Goal: Transaction & Acquisition: Purchase product/service

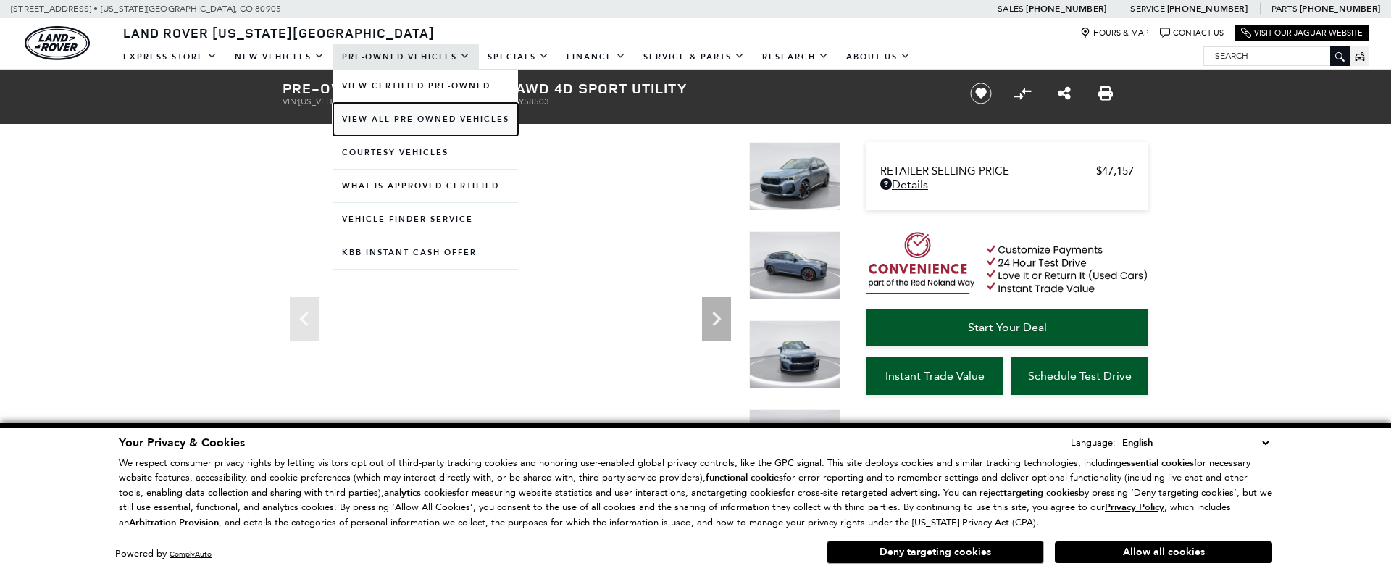
click at [383, 120] on link "View All Pre-Owned Vehicles" at bounding box center [425, 119] width 185 height 33
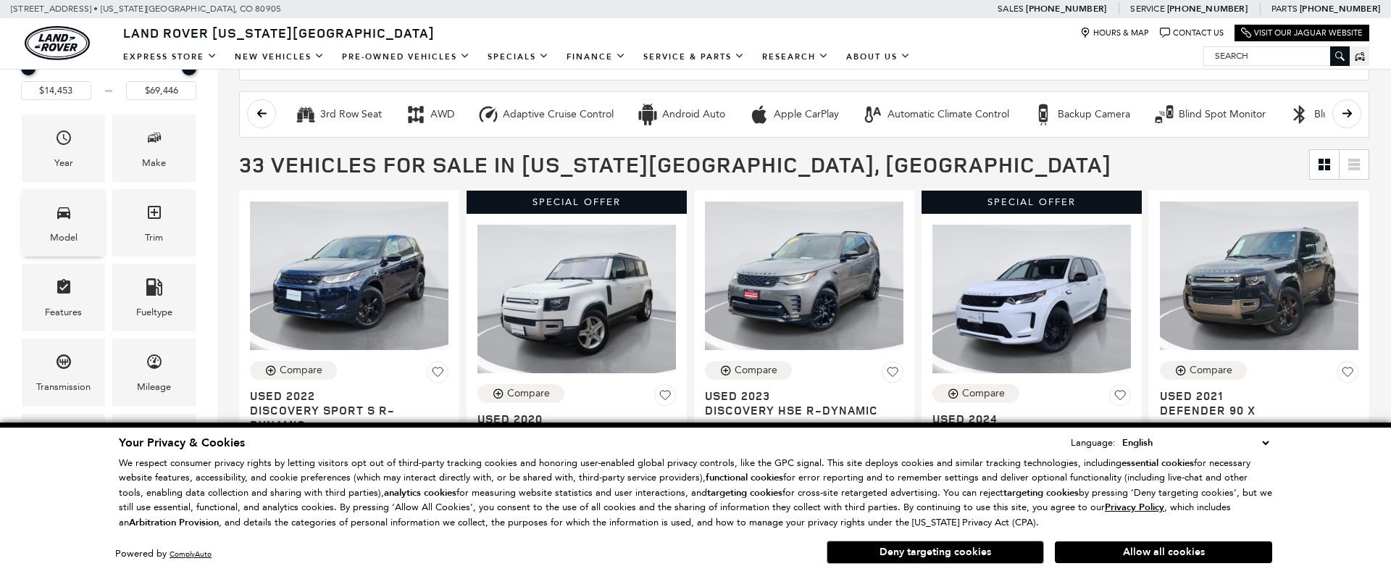
scroll to position [243, 0]
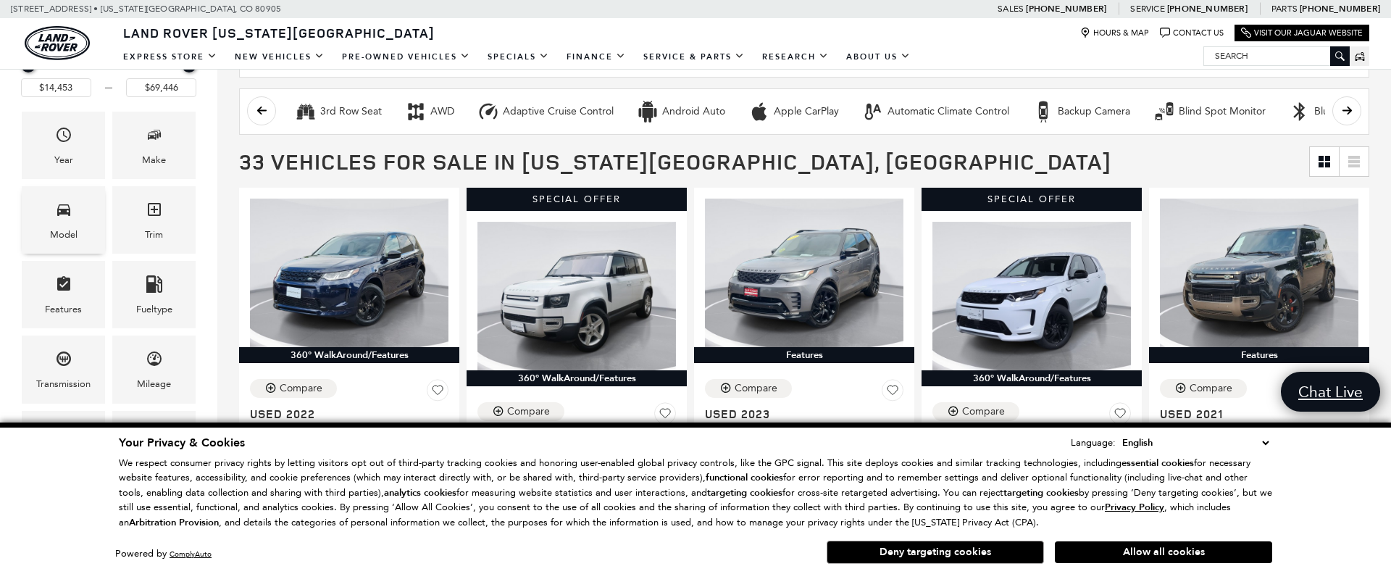
click at [59, 227] on div "Model" at bounding box center [64, 235] width 28 height 16
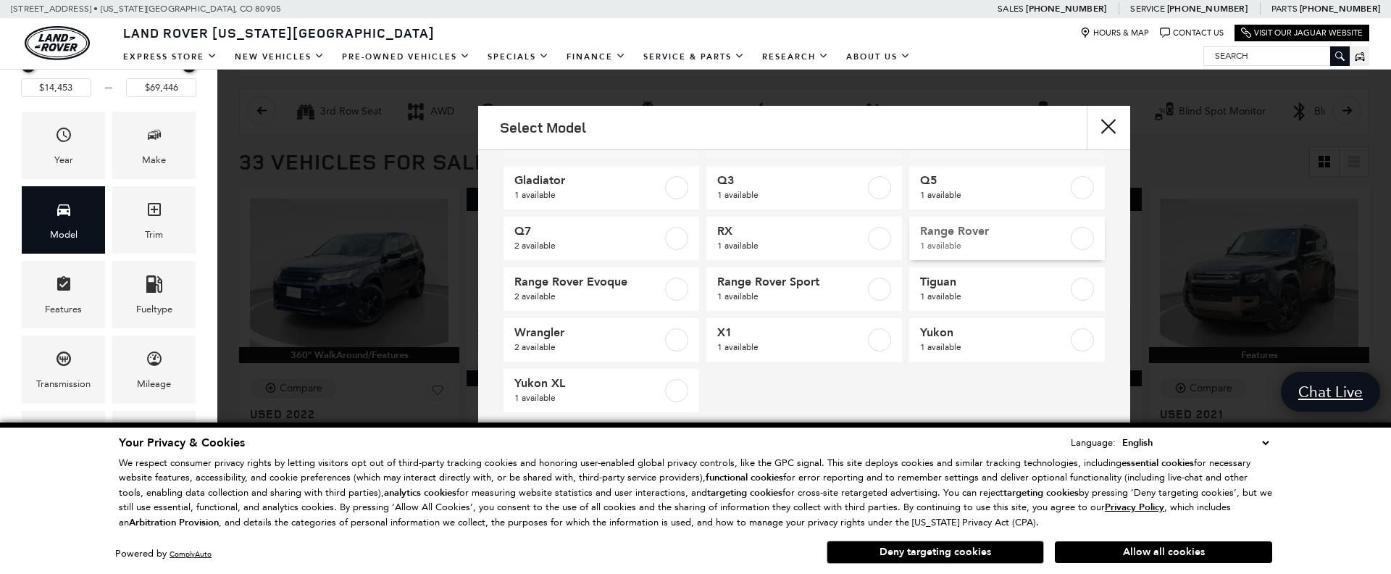
scroll to position [212, 0]
click at [1075, 238] on label at bounding box center [1082, 239] width 23 height 23
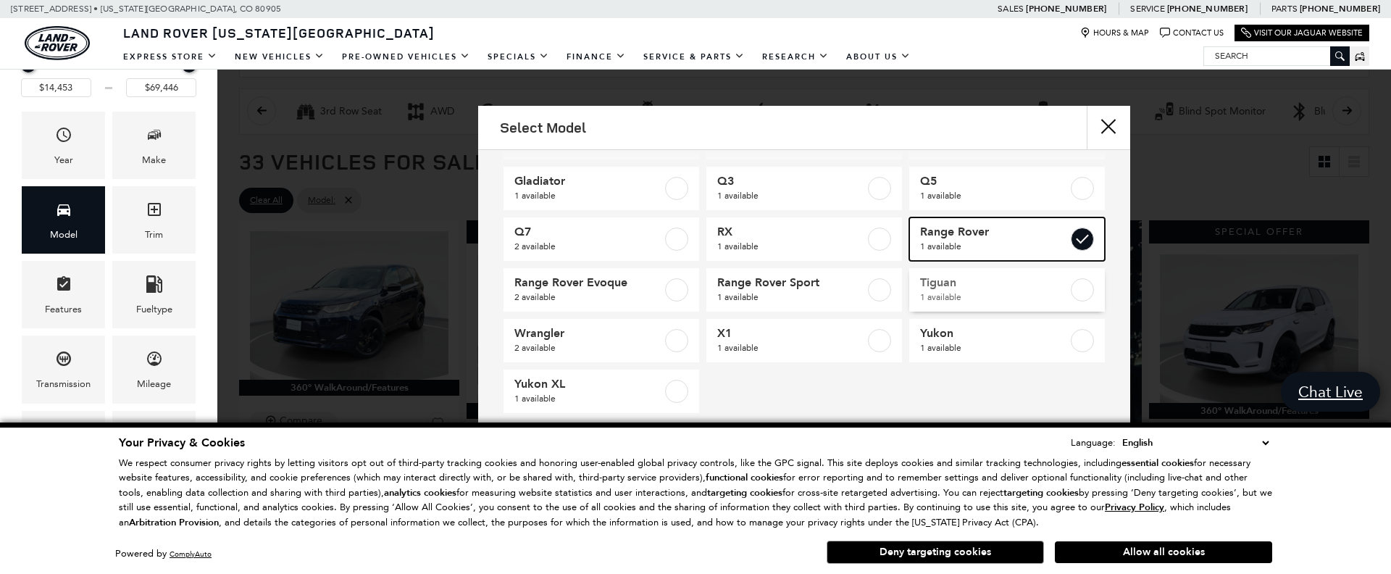
type input "$69,446"
checkbox input "true"
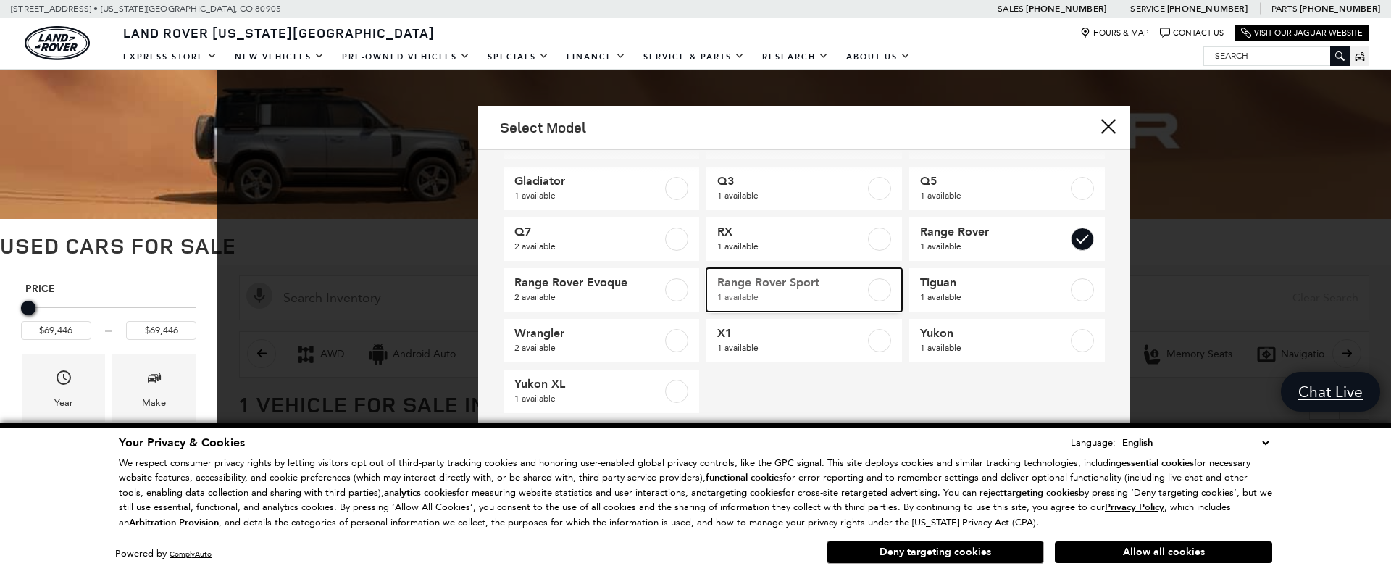
click at [886, 288] on label at bounding box center [879, 289] width 23 height 23
checkbox input "true"
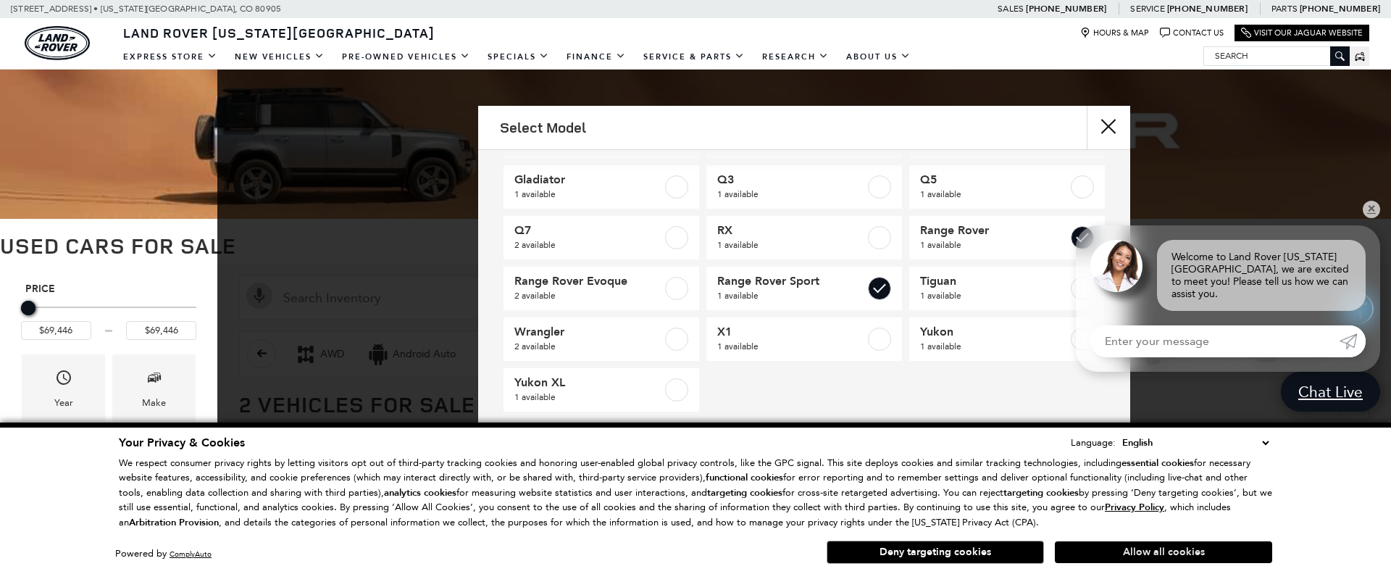
click at [1117, 549] on button "Allow all cookies" at bounding box center [1163, 552] width 217 height 22
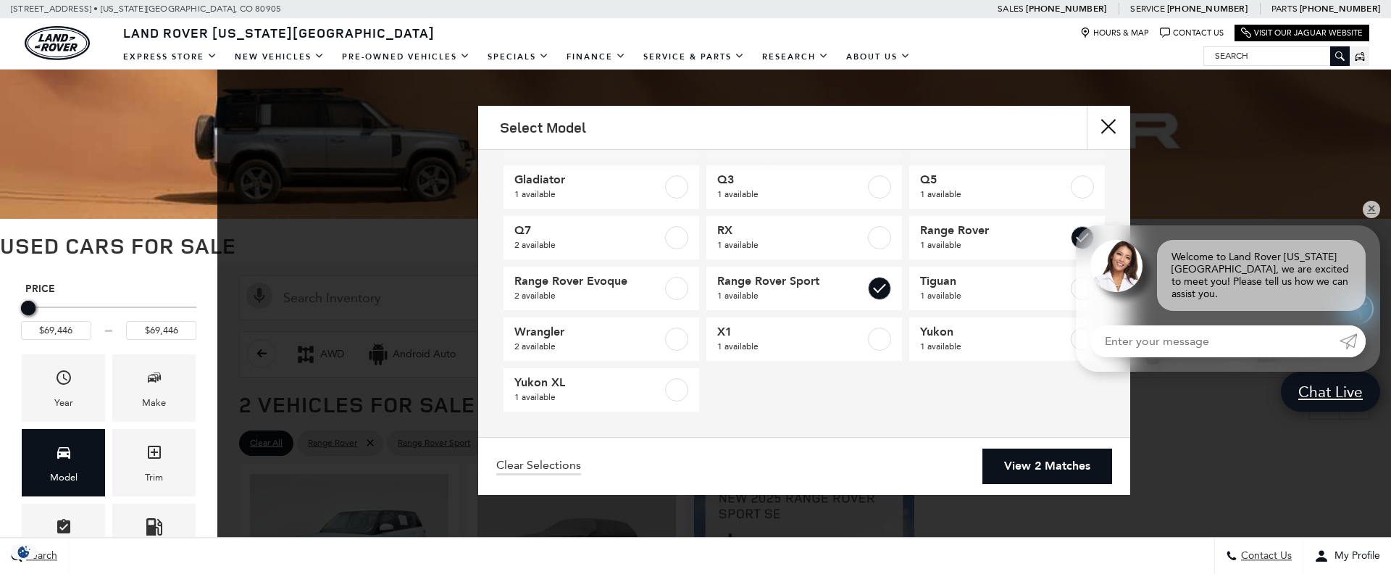
scroll to position [0, 0]
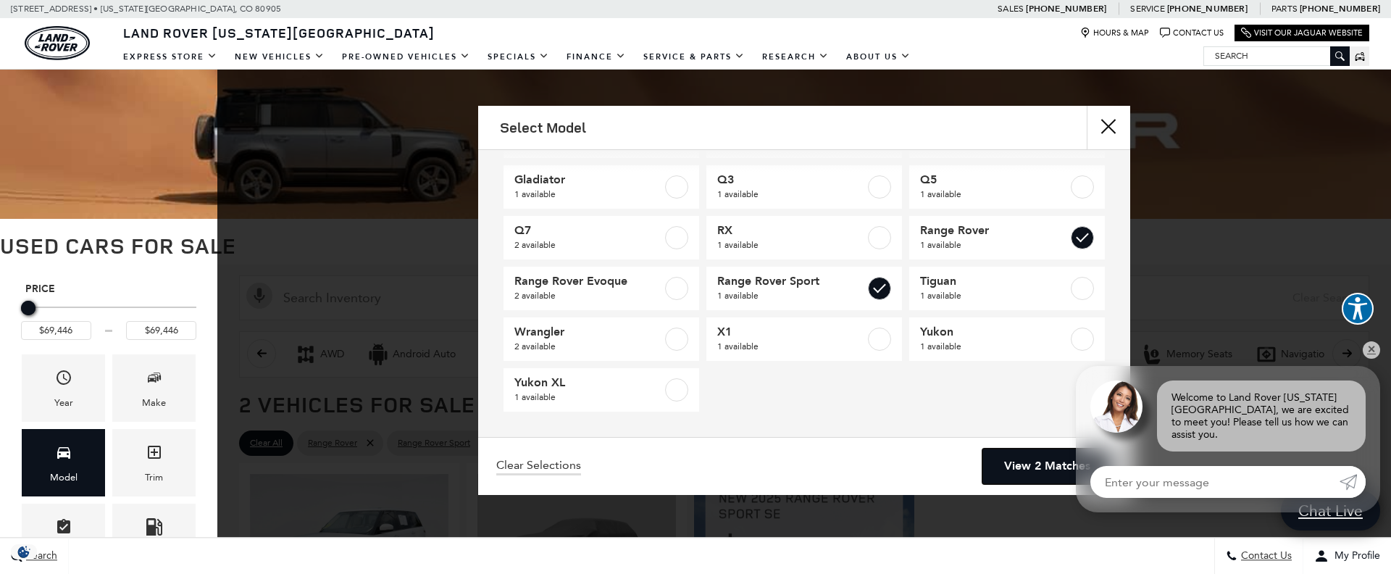
click at [1050, 463] on link "View 2 Matches" at bounding box center [1047, 466] width 130 height 36
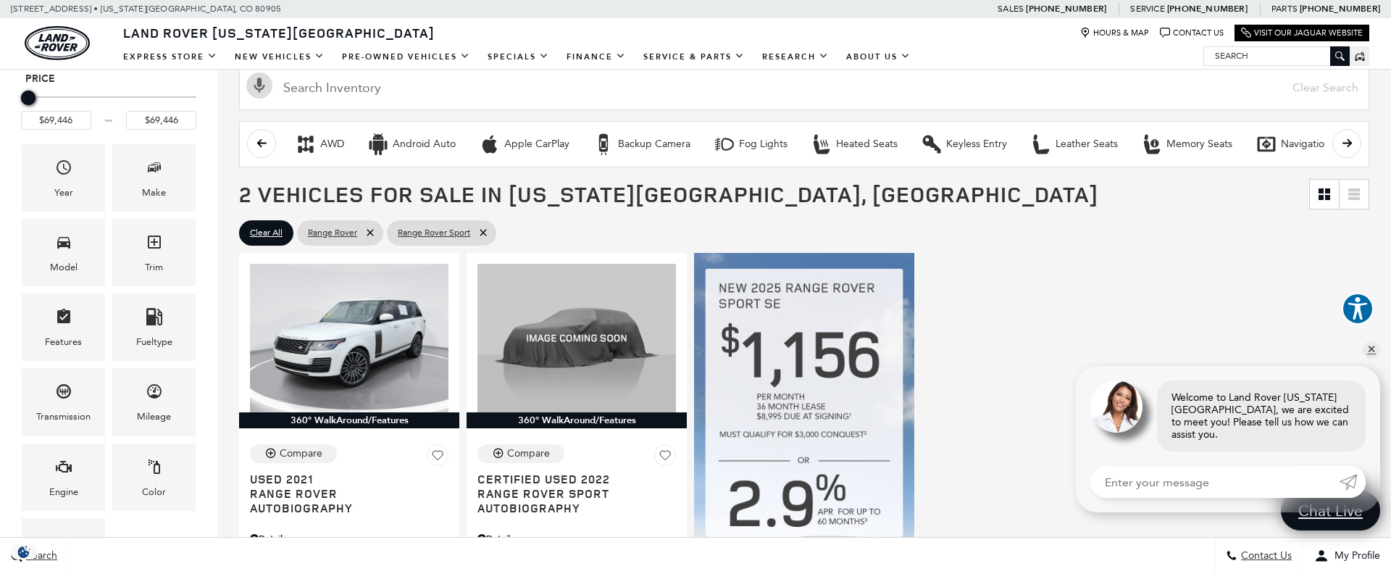
scroll to position [207, 0]
